Goal: Task Accomplishment & Management: Manage account settings

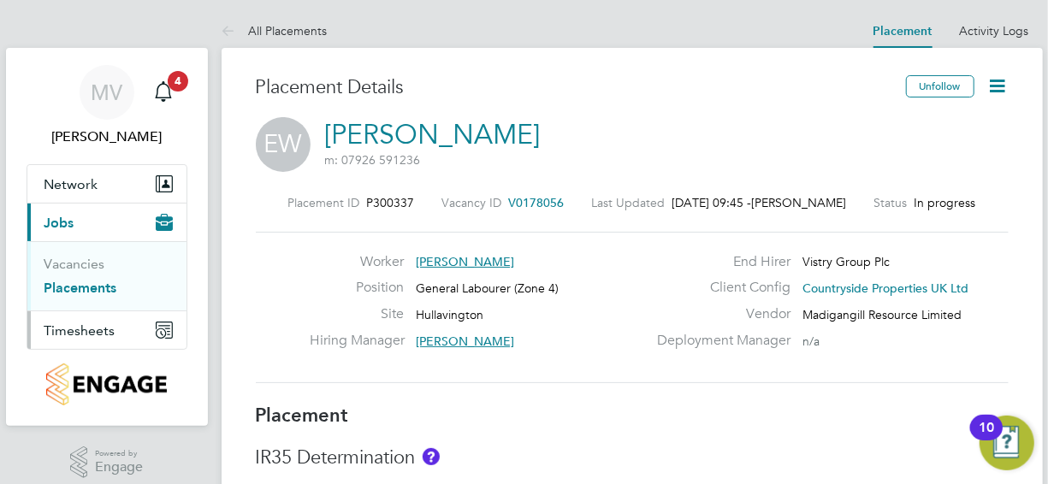
click at [75, 327] on span "Timesheets" at bounding box center [79, 330] width 71 height 16
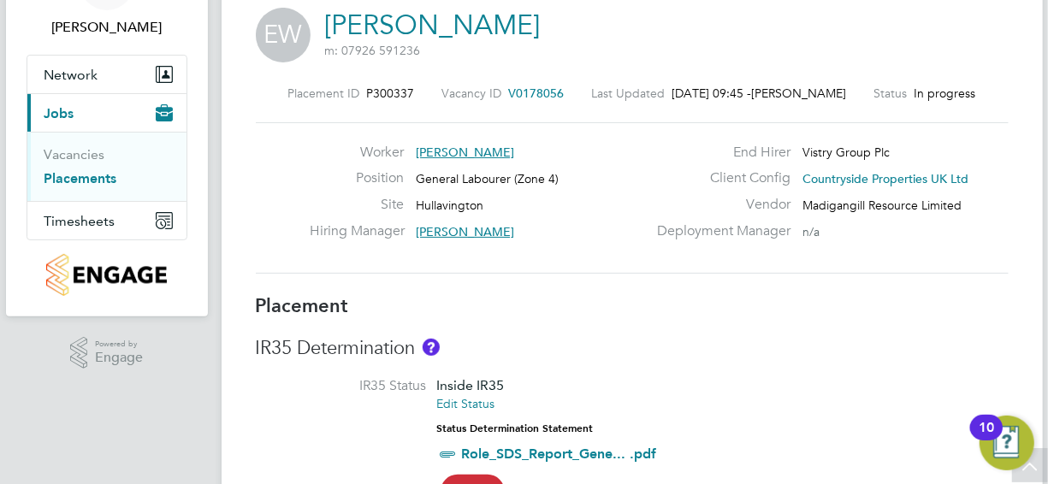
scroll to position [86, 0]
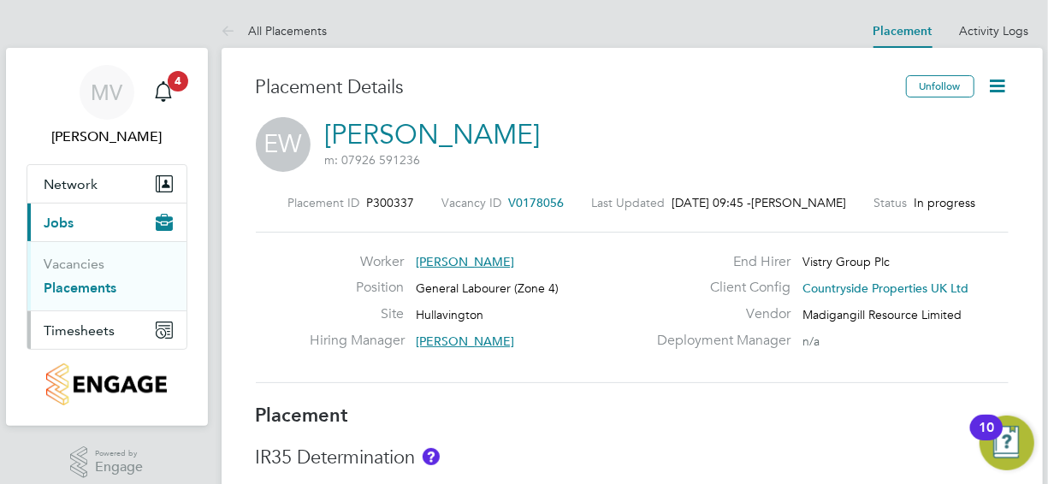
click at [76, 327] on span "Timesheets" at bounding box center [79, 330] width 71 height 16
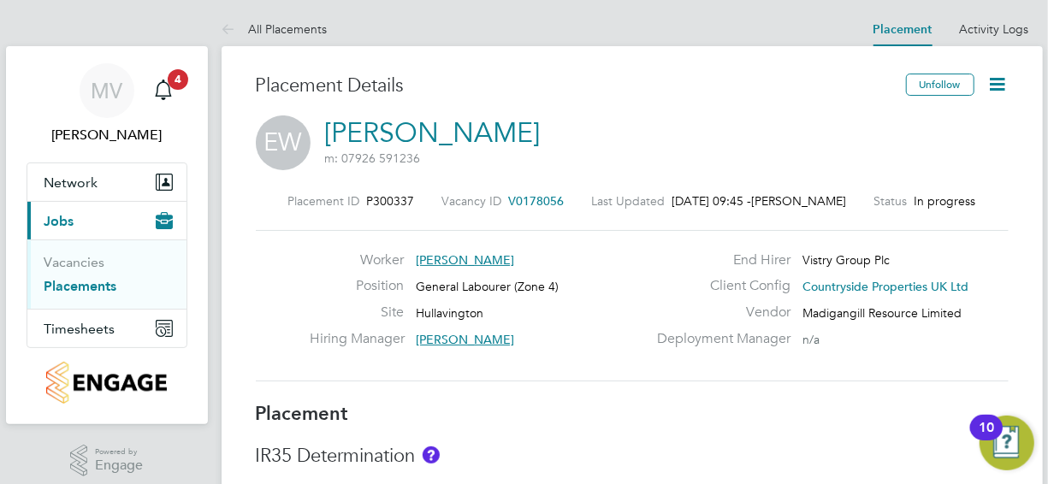
scroll to position [0, 0]
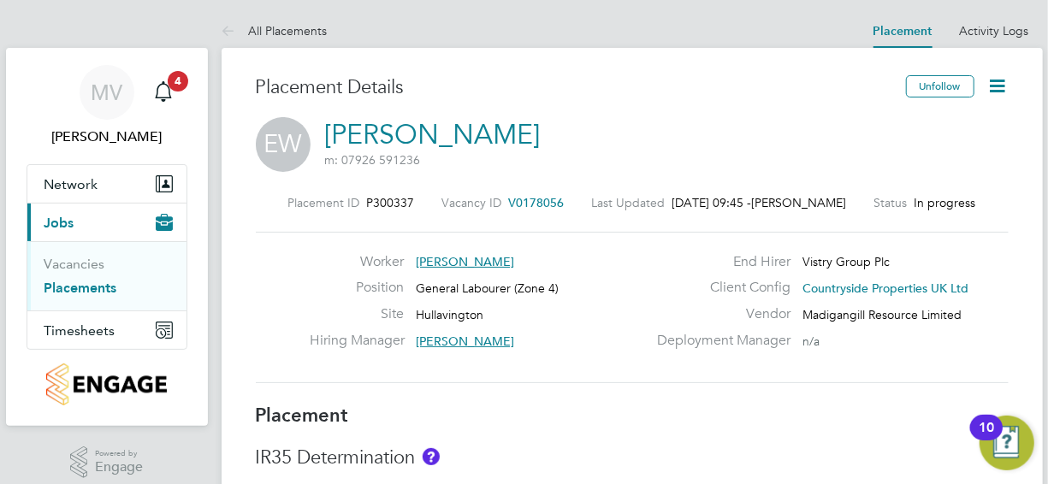
click at [1001, 81] on icon at bounding box center [997, 85] width 21 height 21
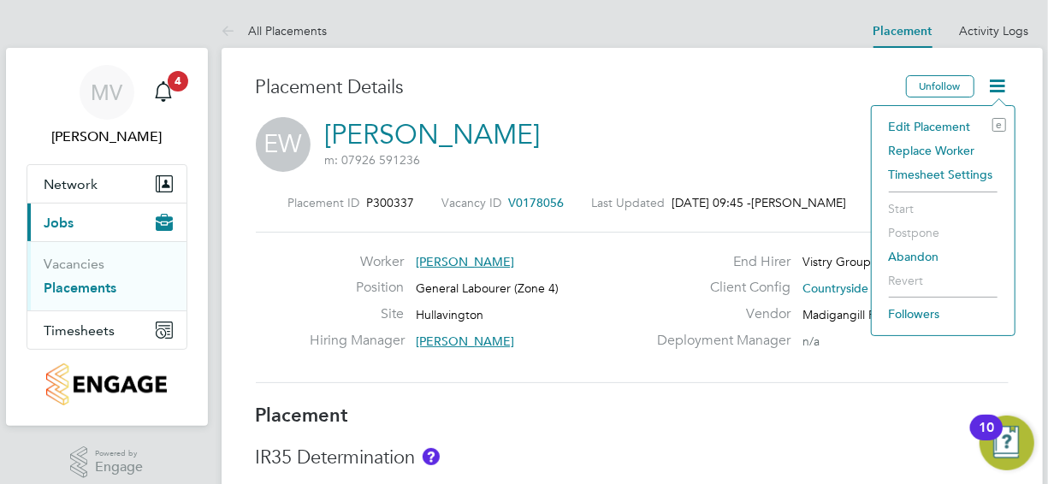
click at [932, 174] on li "Timesheet Settings" at bounding box center [943, 174] width 126 height 24
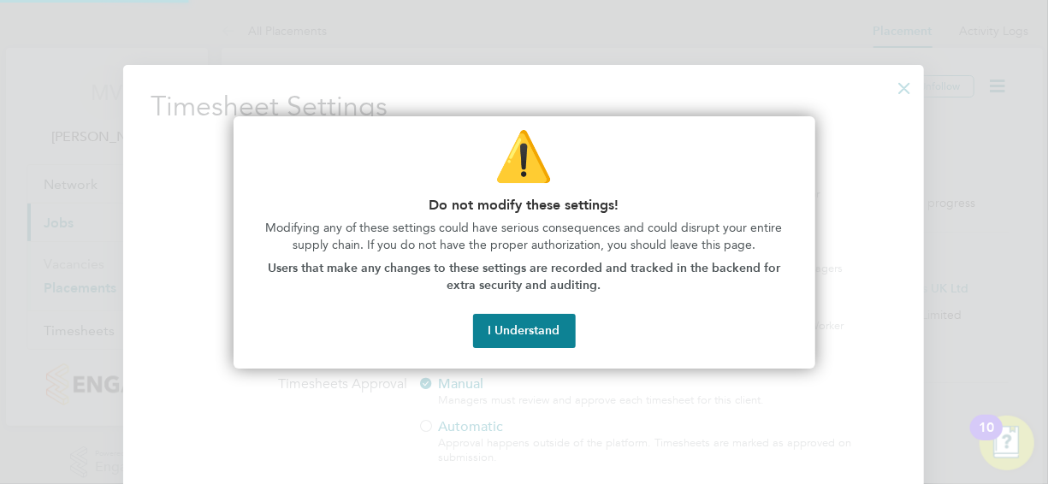
scroll to position [787, 800]
click at [518, 323] on button "I Understand" at bounding box center [524, 331] width 103 height 34
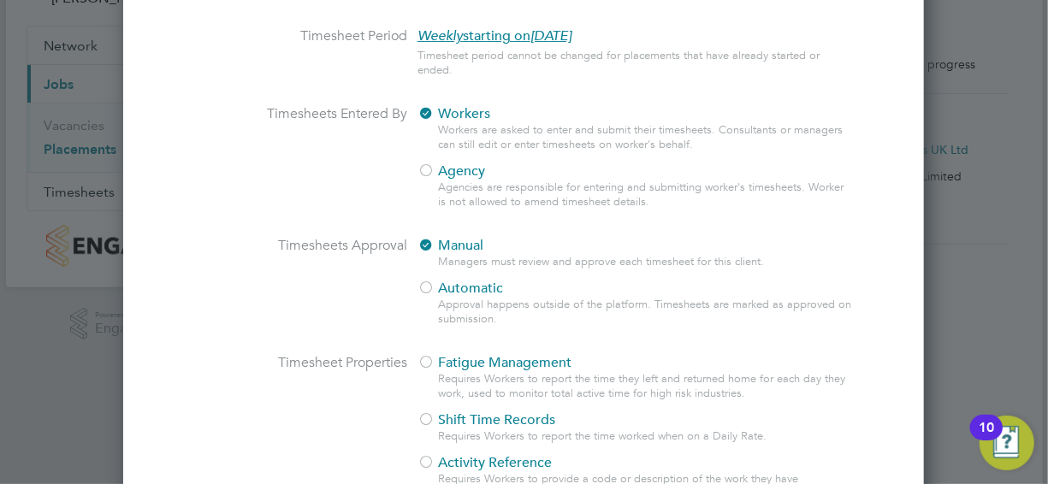
scroll to position [0, 0]
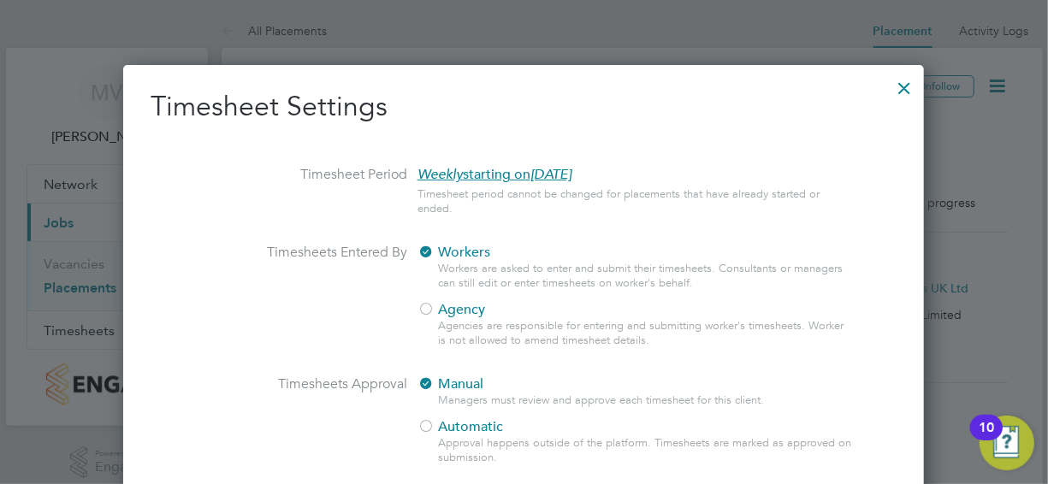
click at [903, 85] on div at bounding box center [903, 83] width 31 height 31
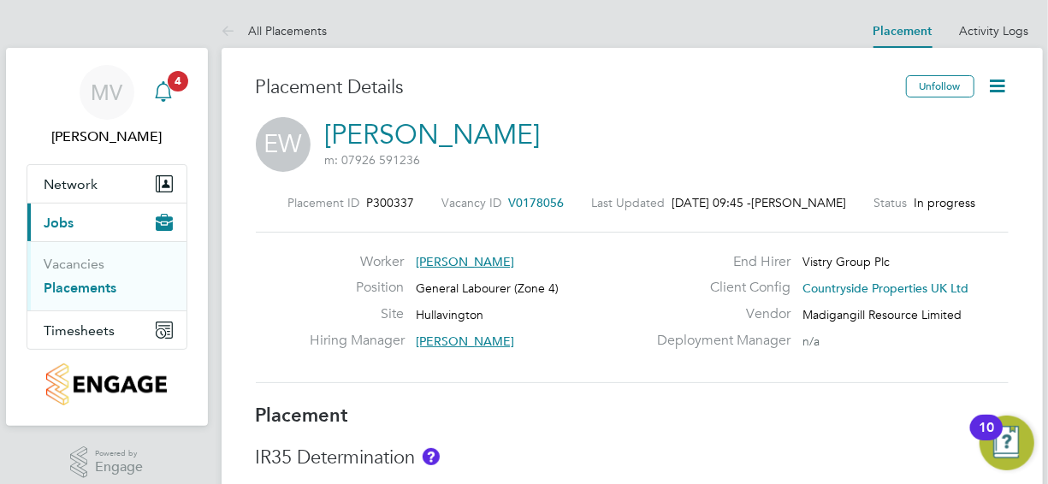
click at [167, 89] on icon "Main navigation" at bounding box center [163, 91] width 21 height 21
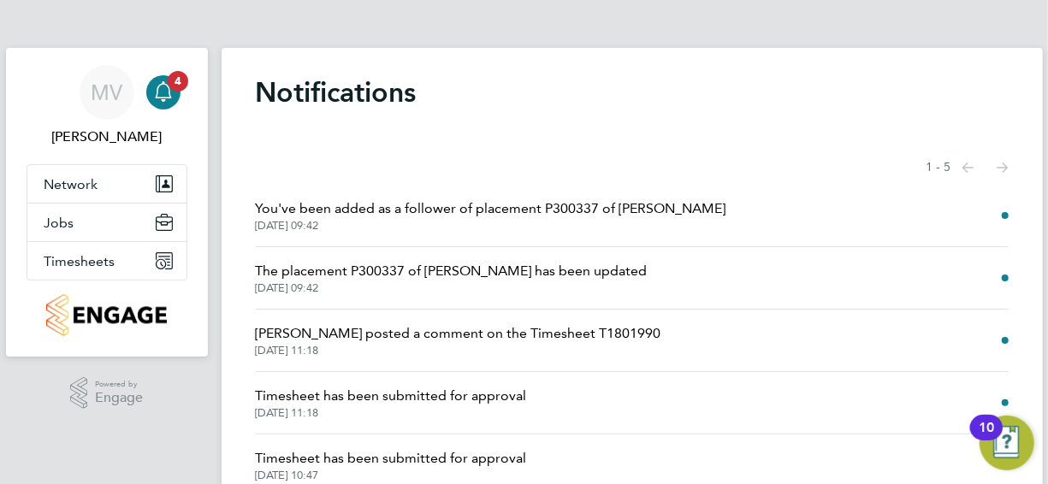
scroll to position [73, 0]
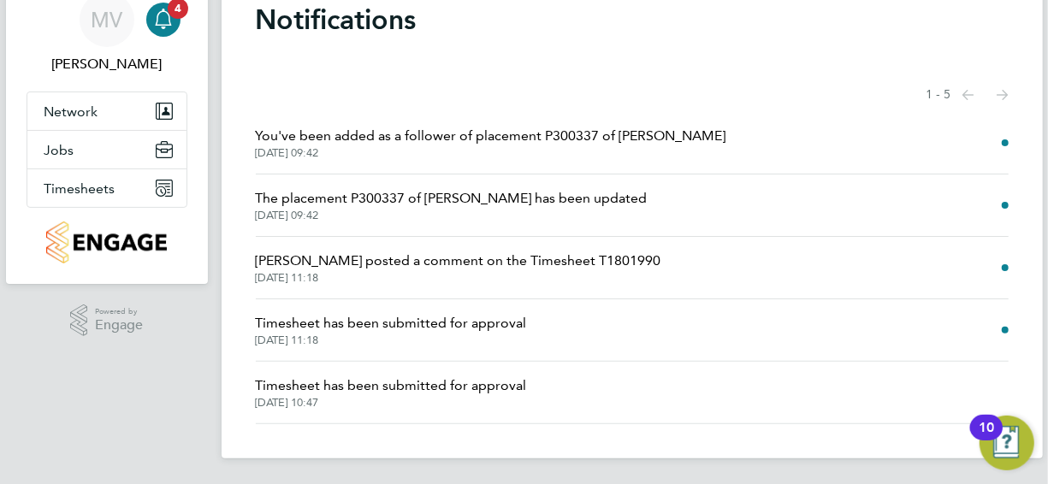
click at [288, 325] on span "Timesheet has been submitted for approval" at bounding box center [391, 323] width 271 height 21
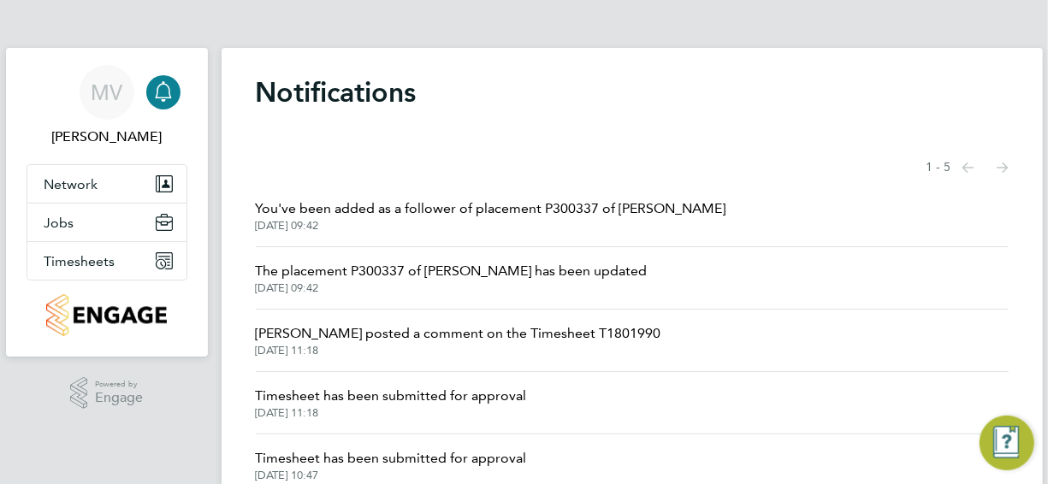
scroll to position [73, 0]
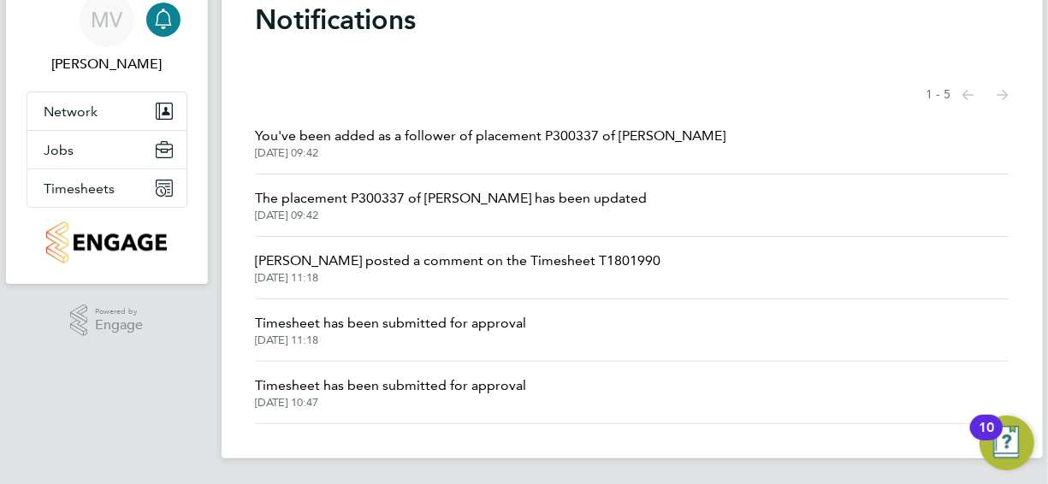
click at [301, 197] on span "The placement P300337 of [PERSON_NAME] has been updated" at bounding box center [452, 198] width 392 height 21
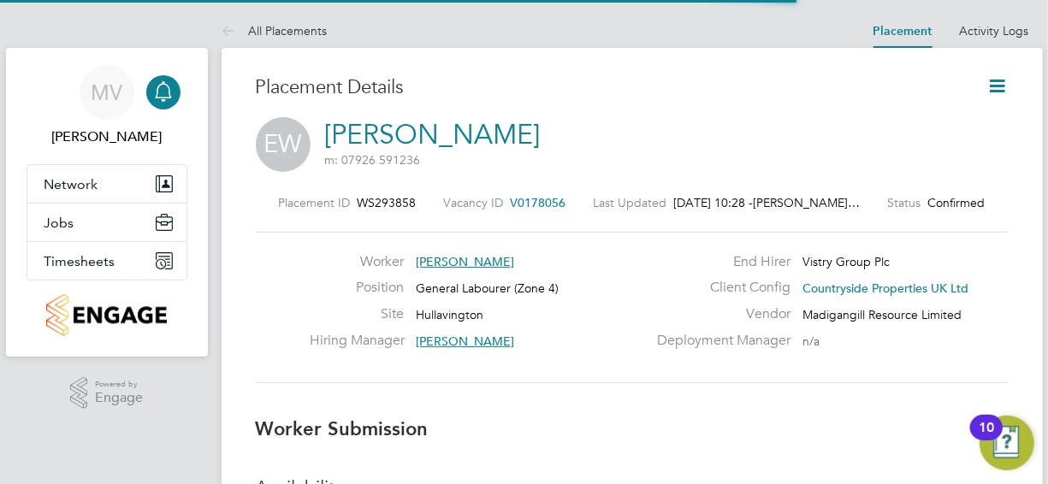
scroll to position [9, 9]
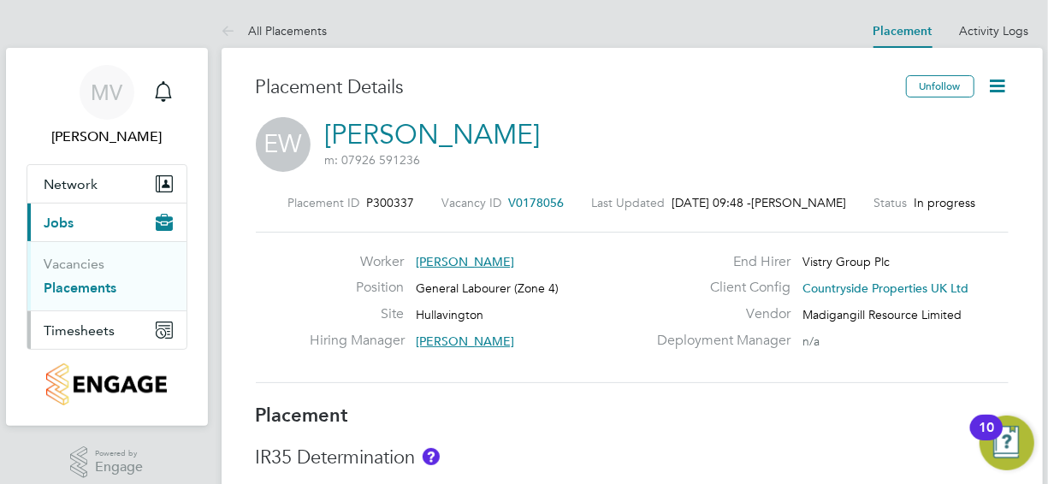
click at [74, 326] on span "Timesheets" at bounding box center [79, 330] width 71 height 16
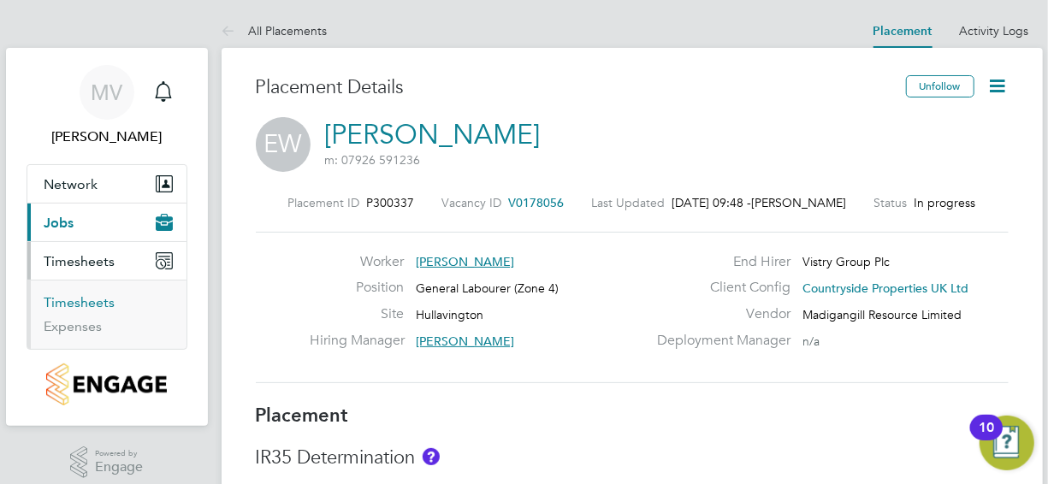
click at [95, 297] on link "Timesheets" at bounding box center [79, 302] width 71 height 16
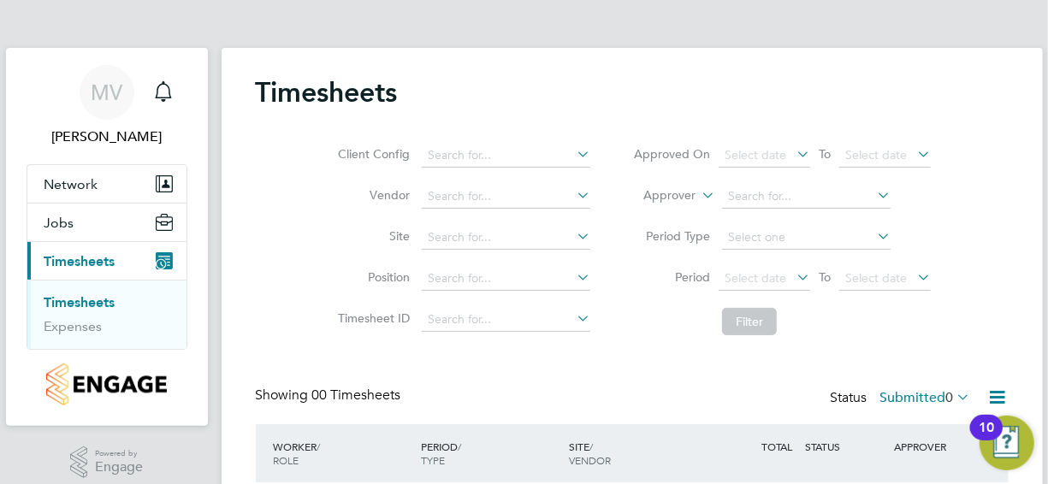
click at [69, 299] on link "Timesheets" at bounding box center [79, 302] width 71 height 16
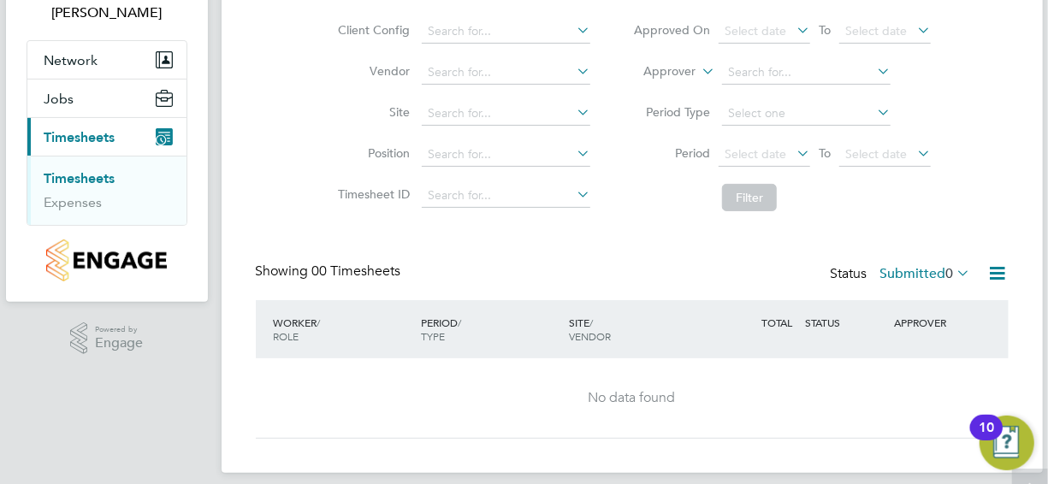
scroll to position [139, 0]
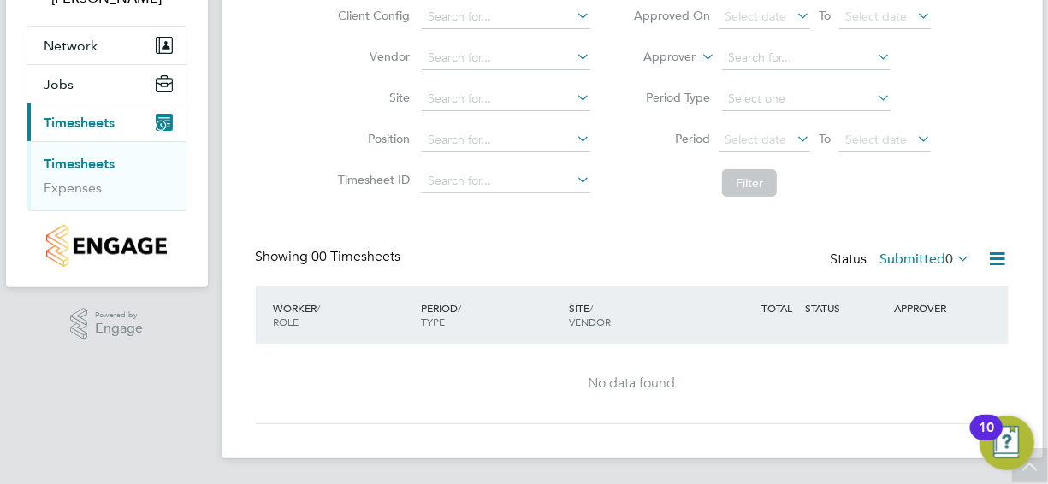
click at [1000, 255] on icon at bounding box center [997, 258] width 21 height 21
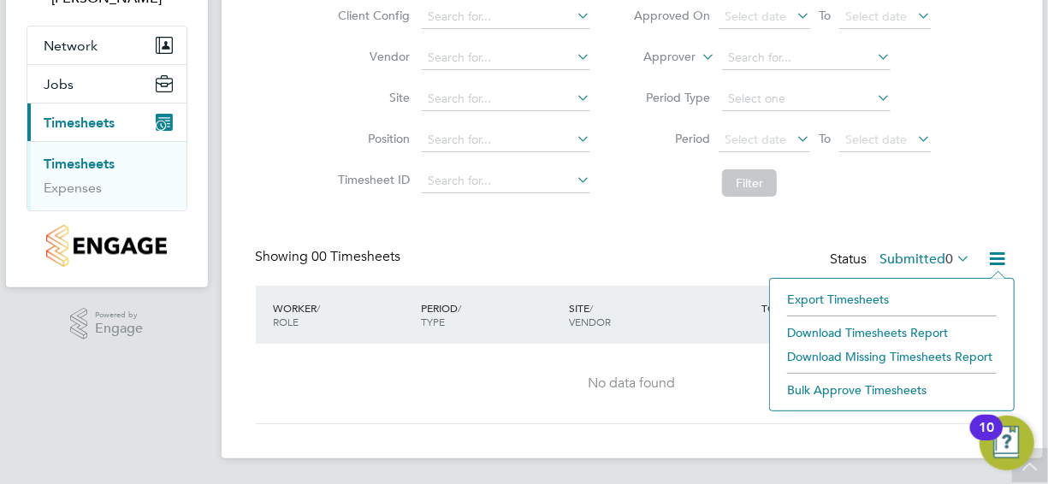
click at [962, 172] on div "Client Config Vendor Site Position Timesheet ID Approved On Select date To Sele…" at bounding box center [632, 96] width 753 height 217
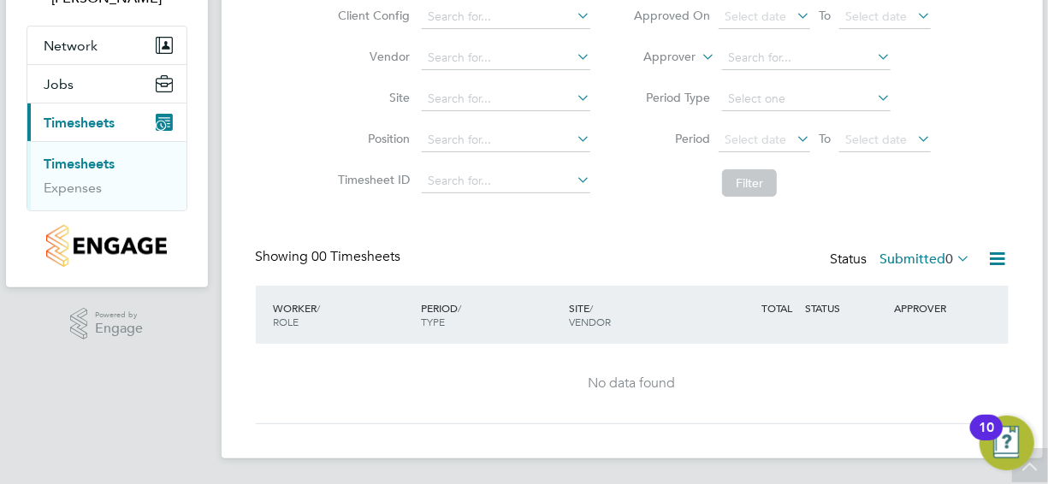
click at [104, 379] on app-navbar "MV [PERSON_NAME] Notifications Applications: Network Team Members Sites Jobs Va…" at bounding box center [107, 197] width 202 height 576
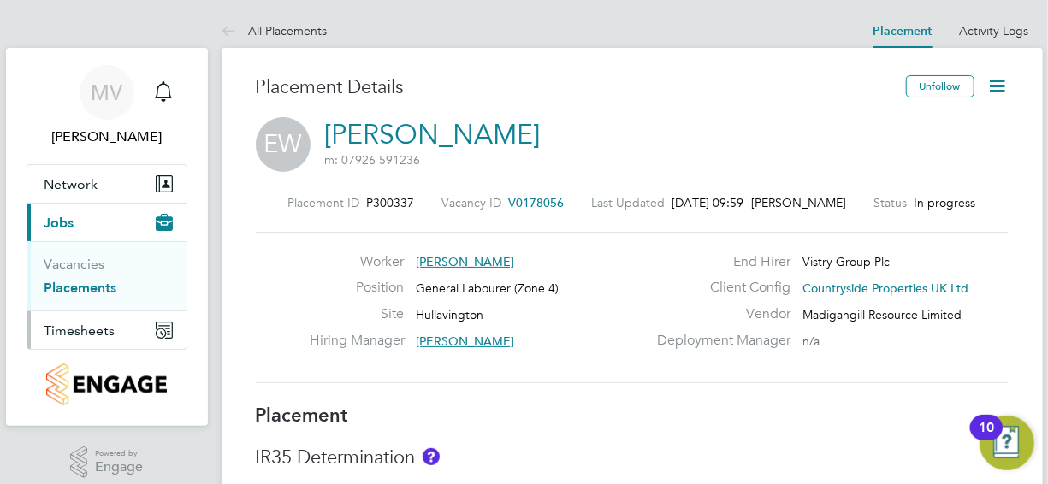
click at [56, 328] on span "Timesheets" at bounding box center [79, 330] width 71 height 16
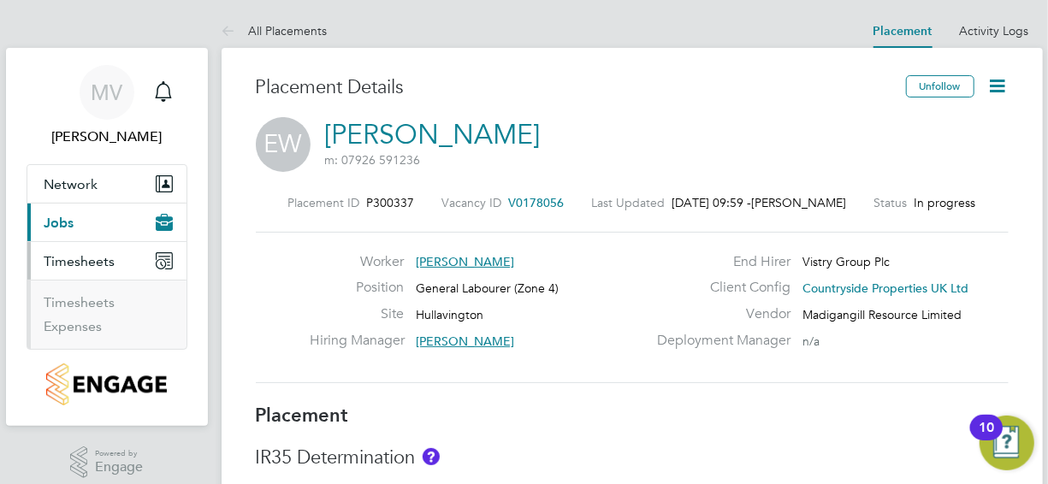
click at [72, 290] on ul "Timesheets Expenses" at bounding box center [106, 314] width 159 height 69
click at [72, 300] on link "Timesheets" at bounding box center [79, 302] width 71 height 16
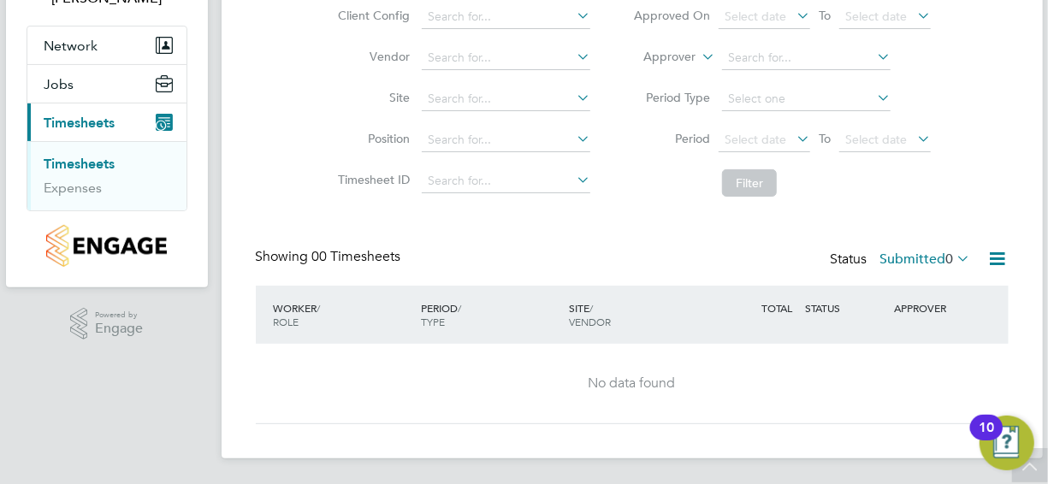
click at [990, 256] on icon at bounding box center [997, 258] width 21 height 21
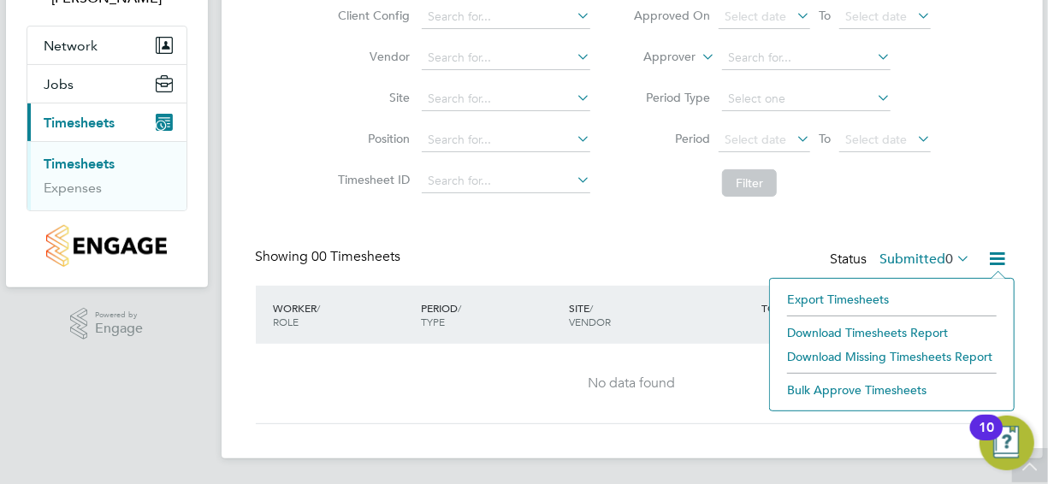
click at [972, 192] on div "Client Config Vendor Site Position Timesheet ID Approved On Select date To Sele…" at bounding box center [632, 96] width 753 height 217
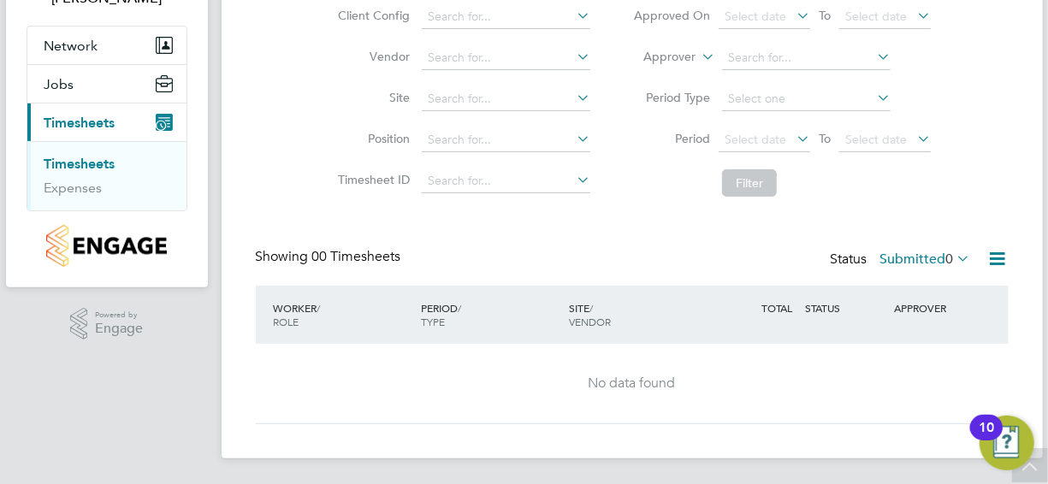
click at [953, 256] on icon at bounding box center [953, 258] width 0 height 24
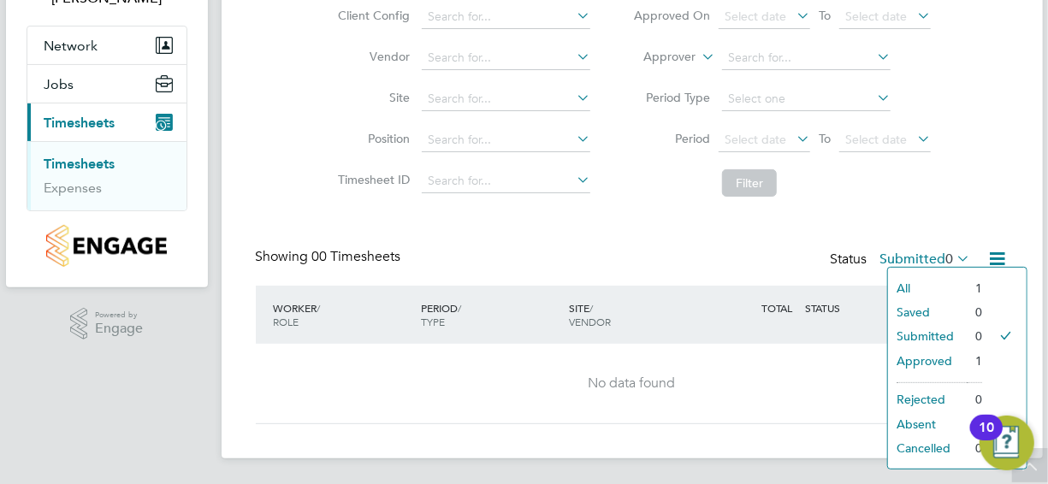
click at [950, 286] on li "All" at bounding box center [927, 288] width 79 height 24
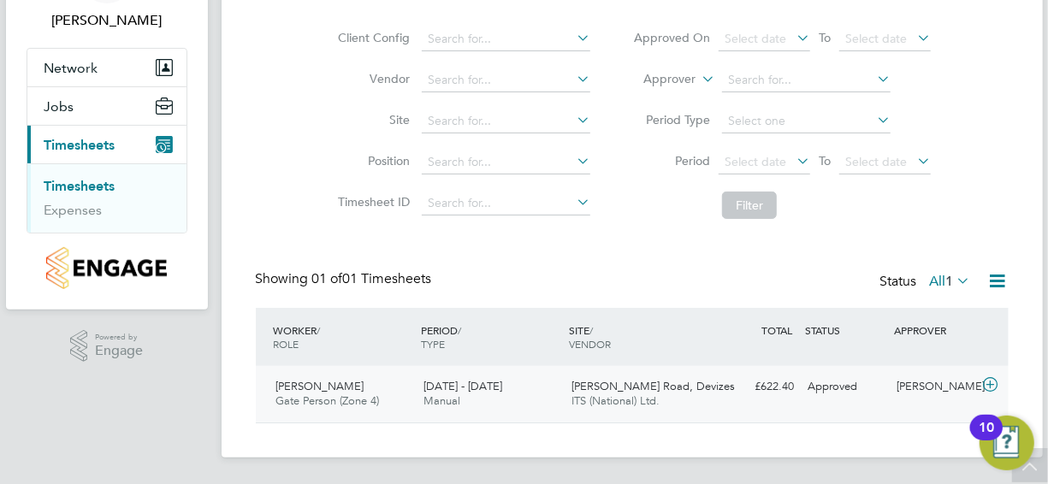
click at [919, 383] on div "[PERSON_NAME]" at bounding box center [933, 387] width 89 height 28
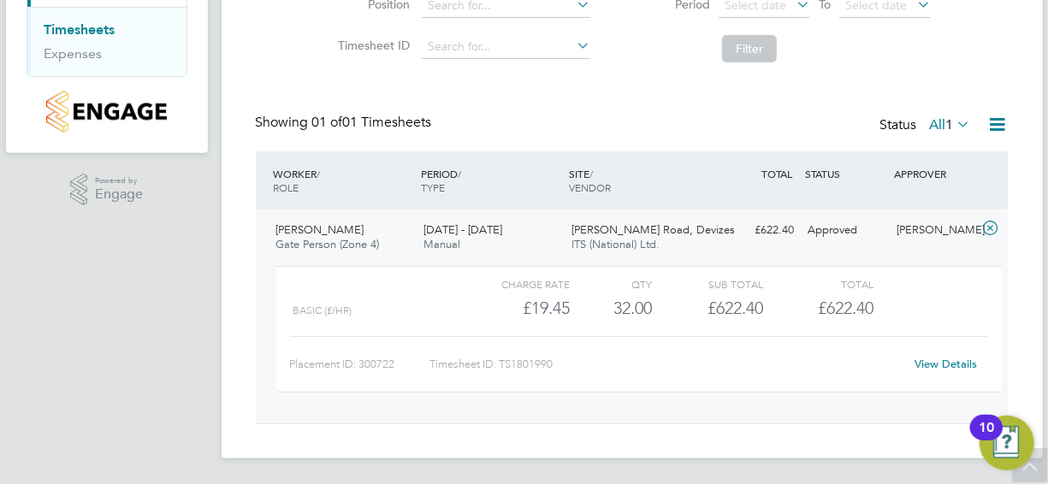
click at [948, 357] on link "View Details" at bounding box center [945, 364] width 62 height 15
